Goal: Transaction & Acquisition: Obtain resource

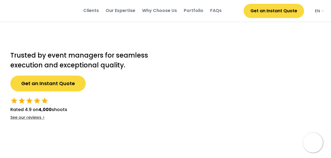
select select ""en""
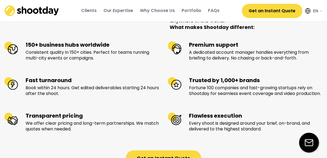
scroll to position [551, 0]
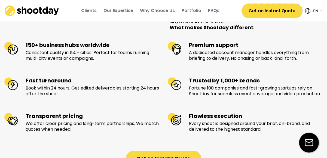
click at [263, 16] on button "Get an Instant Quote" at bounding box center [272, 11] width 60 height 14
